Goal: Information Seeking & Learning: Learn about a topic

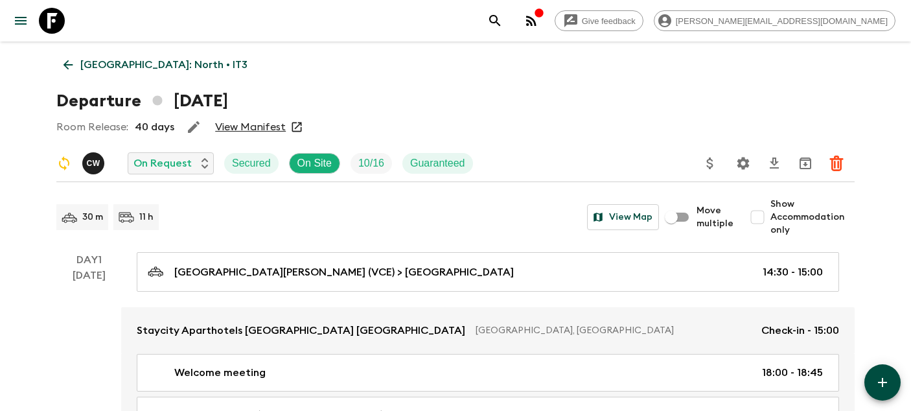
scroll to position [5, 0]
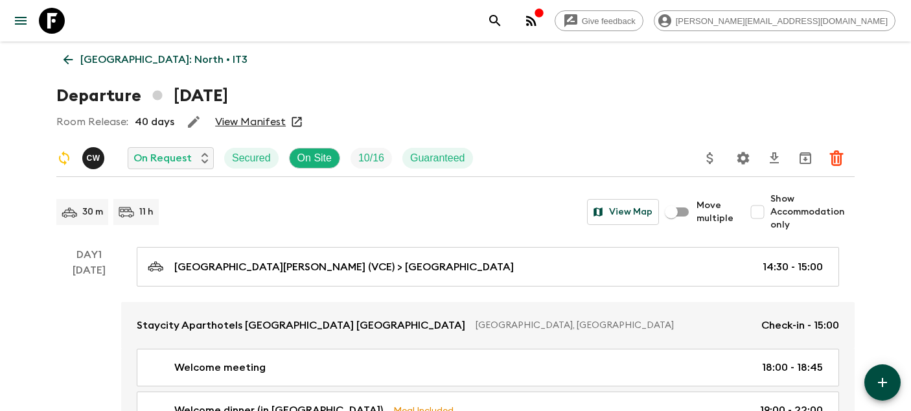
click at [52, 19] on icon at bounding box center [52, 21] width 26 height 26
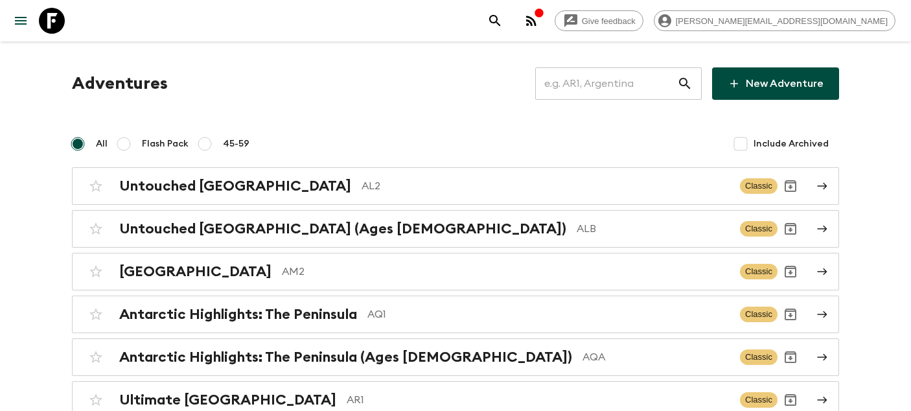
click at [640, 88] on input "text" at bounding box center [606, 83] width 142 height 36
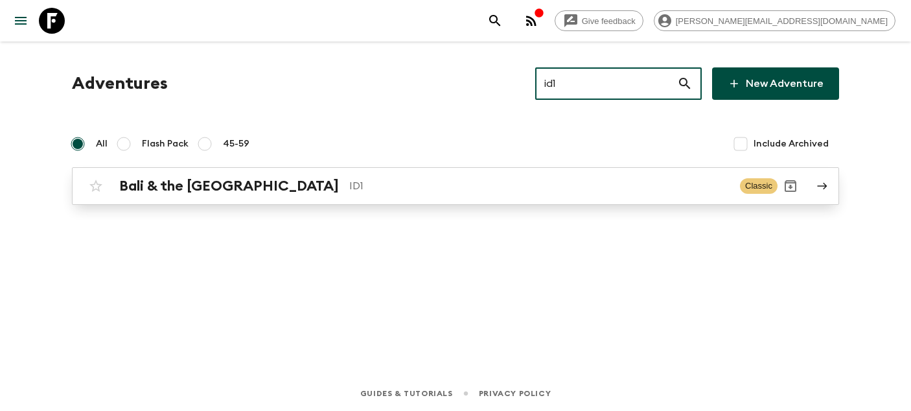
type input "id1"
click at [316, 200] on link "Bali & the [GEOGRAPHIC_DATA] ID1 Classic" at bounding box center [455, 186] width 767 height 38
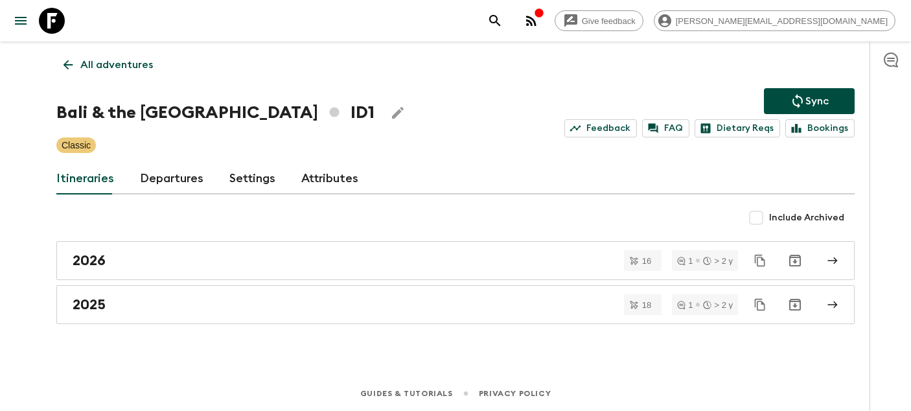
click at [187, 188] on link "Departures" at bounding box center [171, 178] width 63 height 31
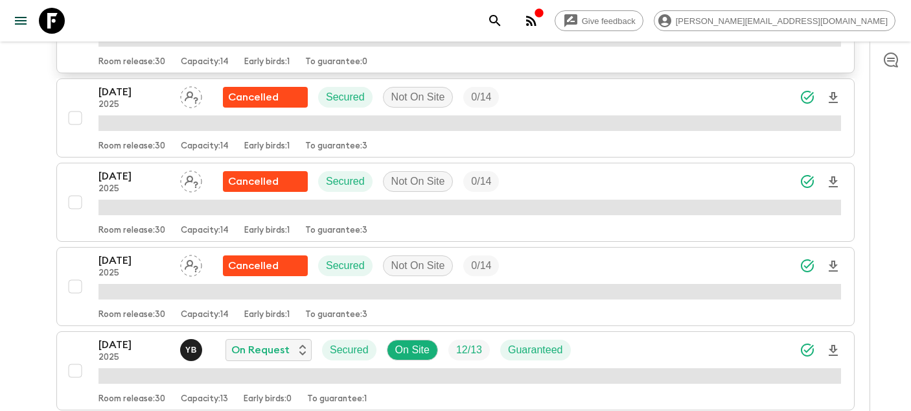
scroll to position [303, 0]
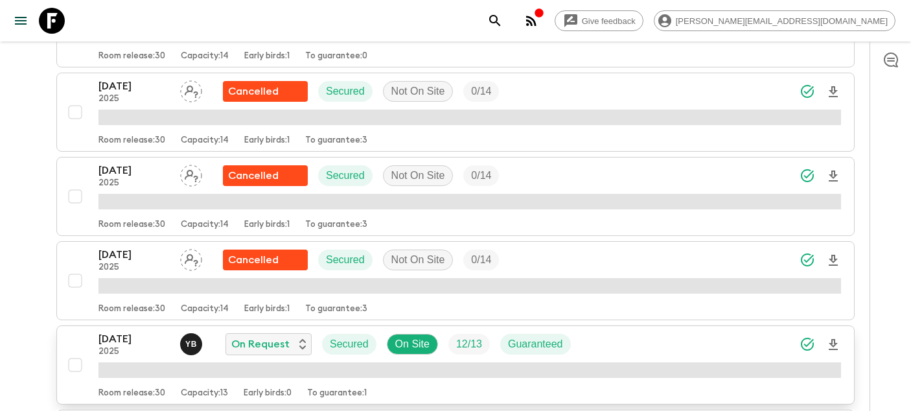
click at [120, 333] on p "[DATE]" at bounding box center [133, 339] width 71 height 16
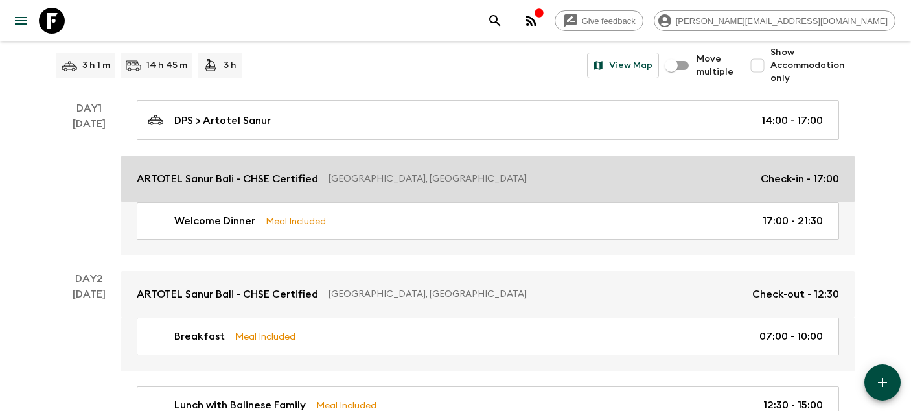
scroll to position [141, 0]
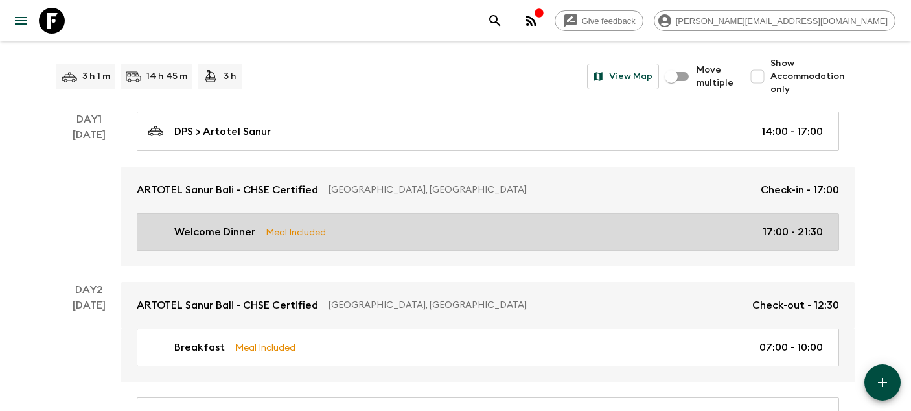
click at [194, 225] on p "Welcome Dinner" at bounding box center [214, 232] width 81 height 16
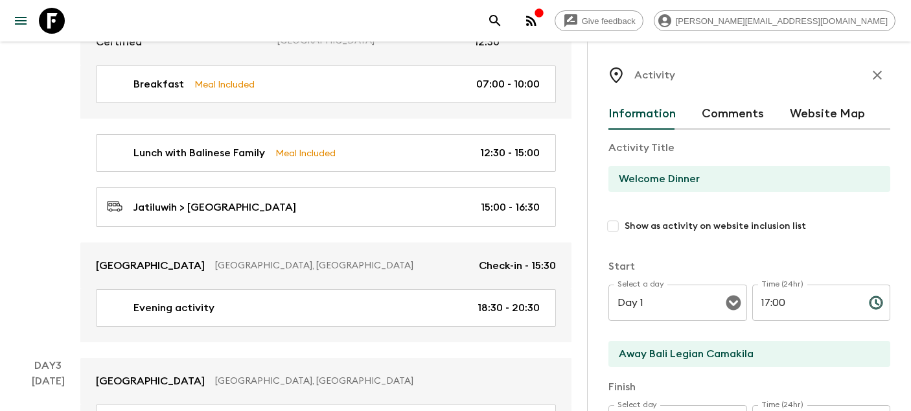
scroll to position [436, 0]
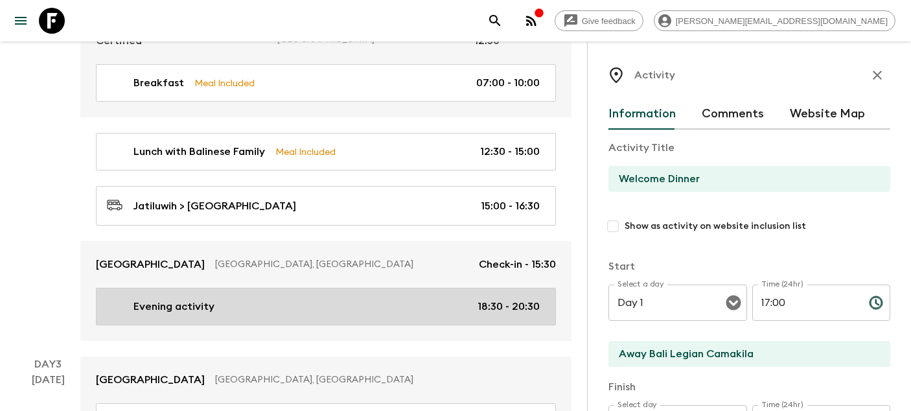
click at [143, 288] on link "Evening activity 18:30 - 20:30" at bounding box center [326, 307] width 460 height 38
type input "Evening activity"
type input "Local food shop"
type textarea "Wow Moment: surprise dinner! Dinner at one of the local food shops in the secre…"
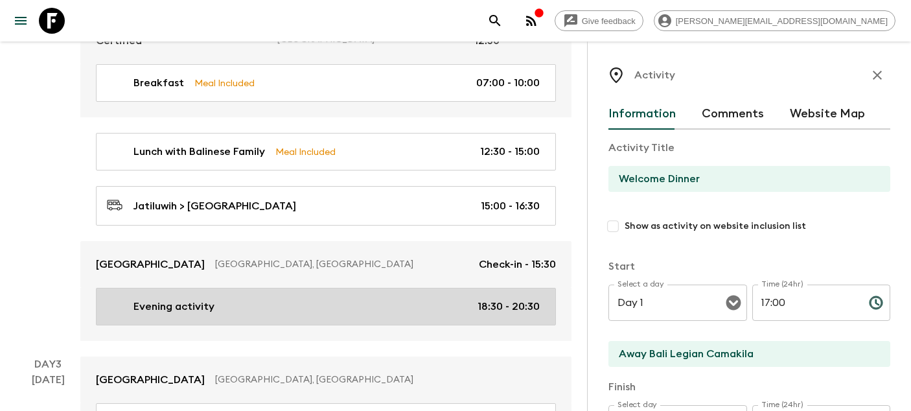
checkbox input "false"
type textarea "Dinner included."
type input "Day 2"
type input "18:30"
type input "Day 2"
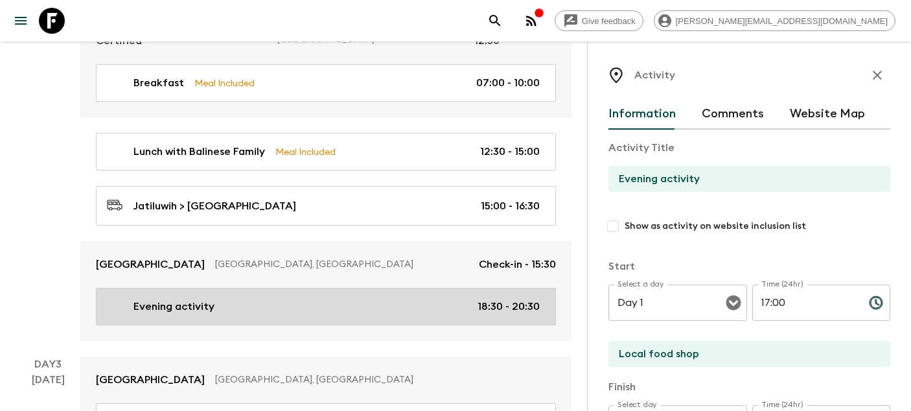
type input "20:30"
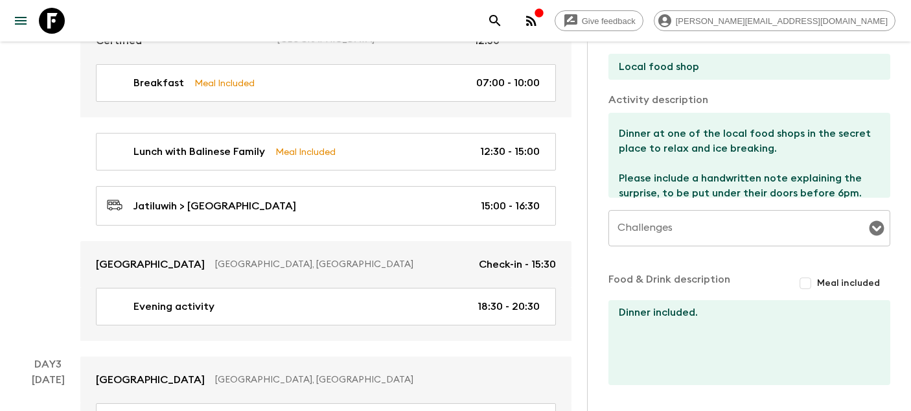
scroll to position [30, 0]
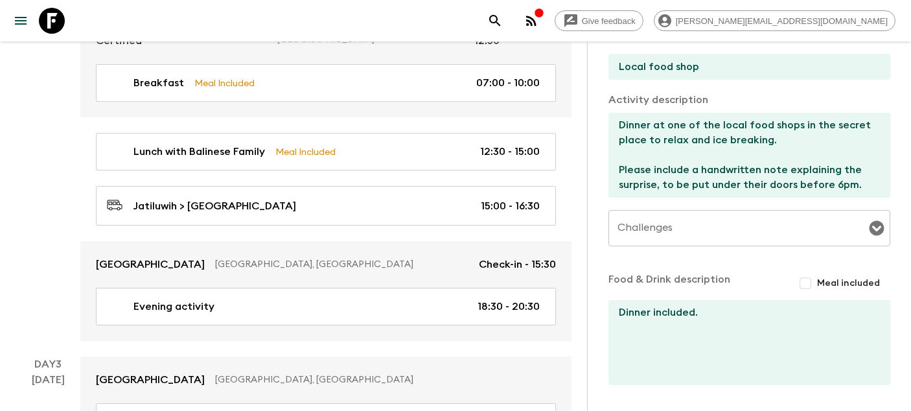
click at [52, 21] on icon at bounding box center [52, 21] width 26 height 26
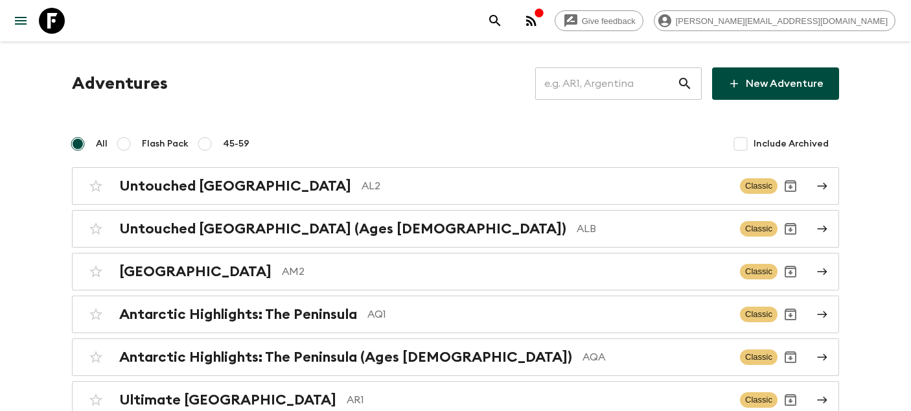
click at [597, 89] on input "text" at bounding box center [606, 83] width 142 height 36
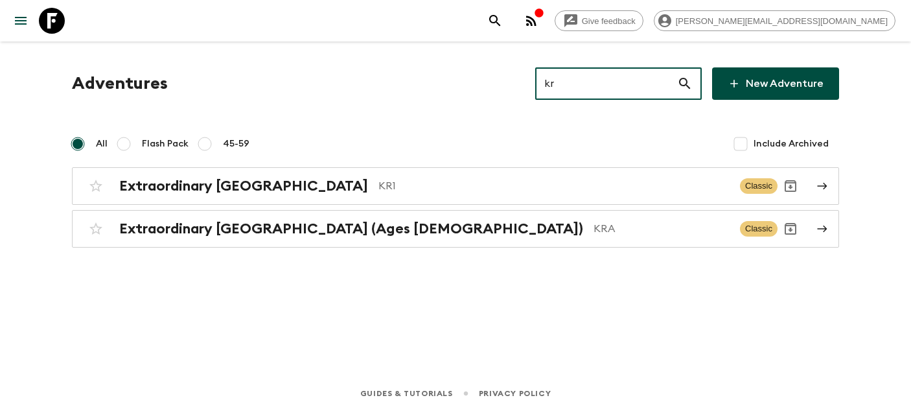
type input "kr1"
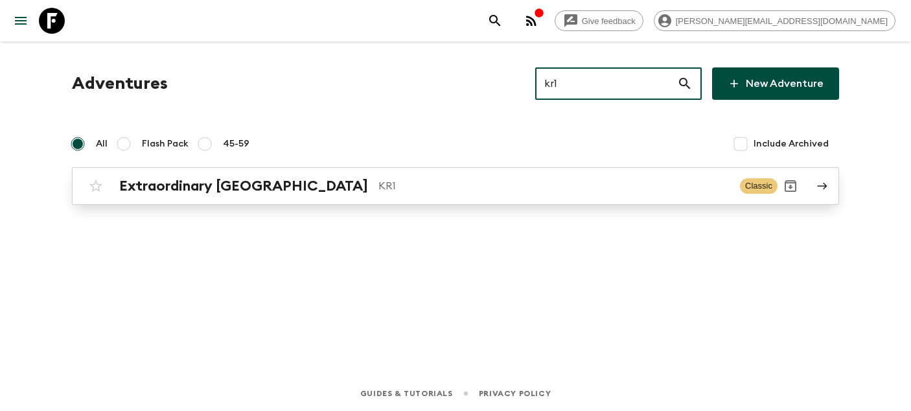
click at [378, 182] on p "KR1" at bounding box center [553, 186] width 351 height 16
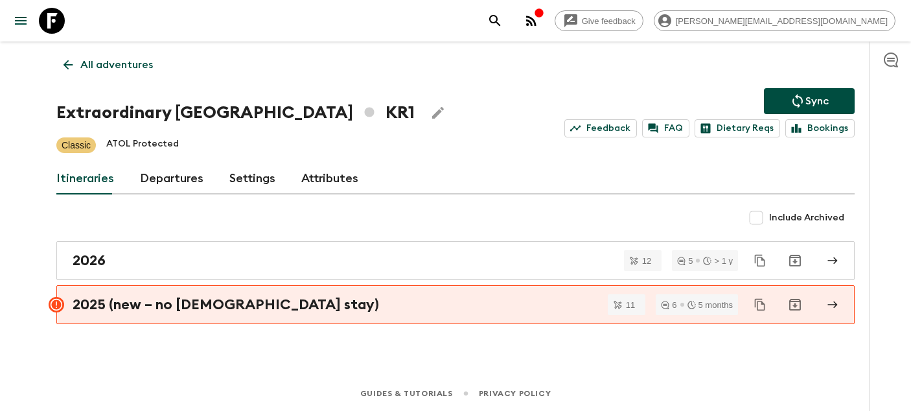
click at [166, 179] on link "Departures" at bounding box center [171, 178] width 63 height 31
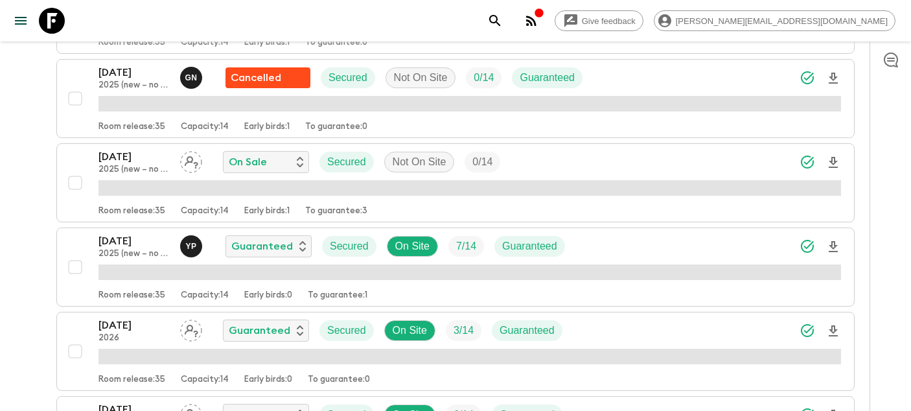
scroll to position [1007, 0]
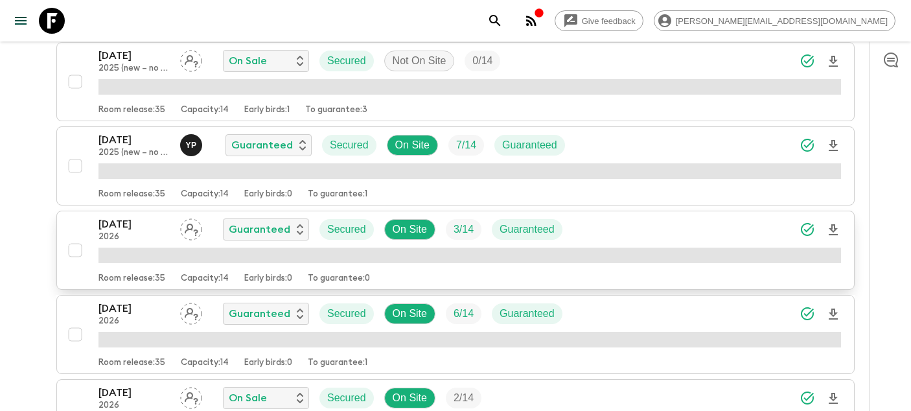
click at [143, 234] on p "2026" at bounding box center [133, 237] width 71 height 10
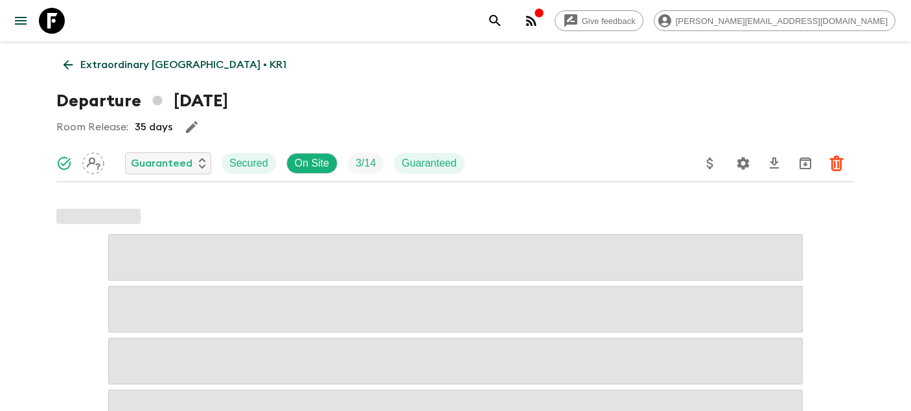
click at [31, 259] on div "Give feedback [PERSON_NAME][EMAIL_ADDRESS][DOMAIN_NAME] Extraordinary [GEOGRAPH…" at bounding box center [455, 409] width 911 height 818
